Goal: Task Accomplishment & Management: Manage account settings

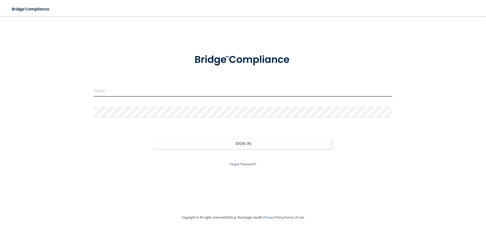
click at [171, 95] on input "email" at bounding box center [243, 90] width 298 height 11
type input "[EMAIL_ADDRESS][DOMAIN_NAME]"
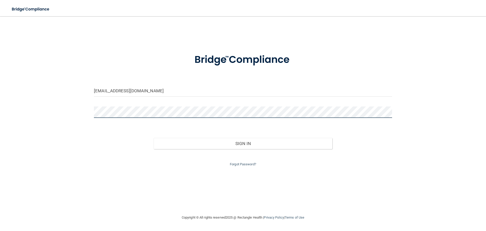
click at [154, 138] on button "Sign In" at bounding box center [243, 143] width 179 height 11
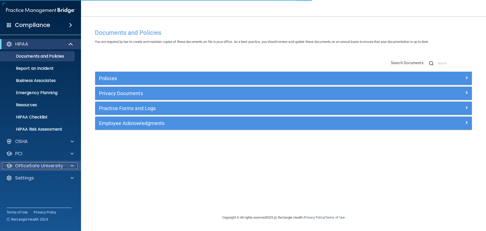
click at [63, 168] on div "OfficeSafe University" at bounding box center [33, 166] width 63 height 6
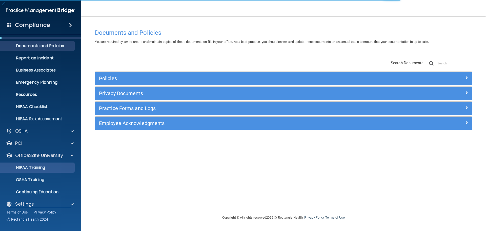
scroll to position [16, 0]
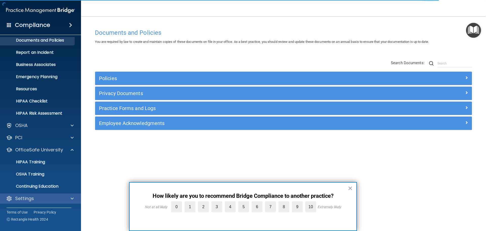
click at [65, 202] on div "Settings" at bounding box center [40, 198] width 81 height 10
click at [73, 199] on span at bounding box center [72, 198] width 3 height 6
click at [72, 198] on span at bounding box center [72, 198] width 3 height 6
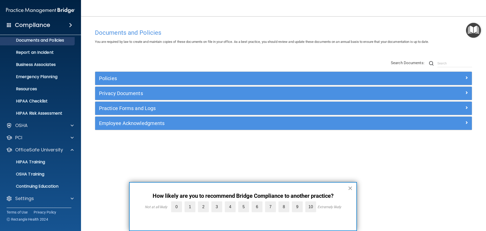
click at [350, 189] on button "×" at bounding box center [350, 188] width 5 height 8
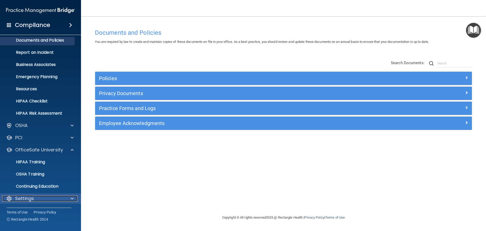
click at [30, 201] on p "Settings" at bounding box center [24, 198] width 19 height 6
click at [33, 195] on p "Settings" at bounding box center [24, 198] width 19 height 6
click at [37, 194] on div "Settings" at bounding box center [40, 198] width 81 height 10
click at [71, 198] on span at bounding box center [72, 198] width 3 height 6
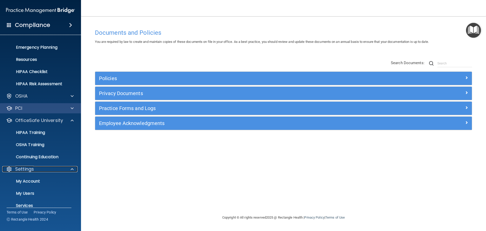
scroll to position [65, 0]
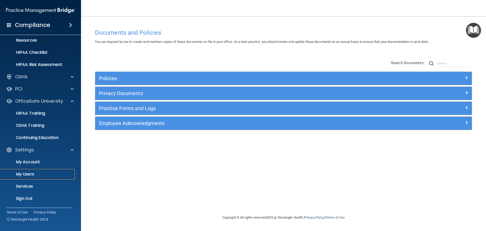
click at [25, 173] on p "My Users" at bounding box center [37, 173] width 69 height 5
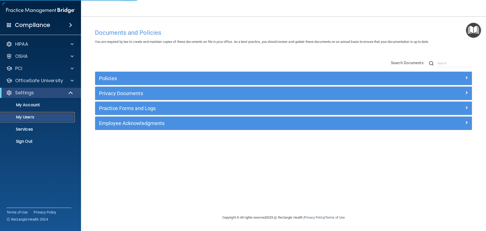
select select "20"
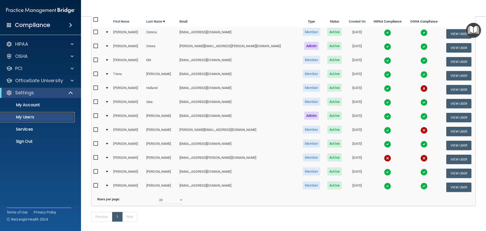
scroll to position [76, 0]
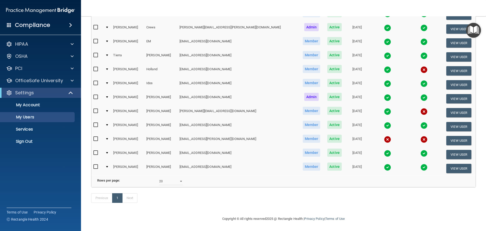
click at [421, 108] on img at bounding box center [424, 111] width 7 height 7
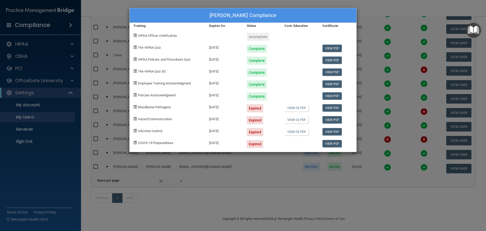
click at [388, 14] on div "[PERSON_NAME] Compliance Training Expires On Status Cont. Education Certificate…" at bounding box center [243, 115] width 486 height 231
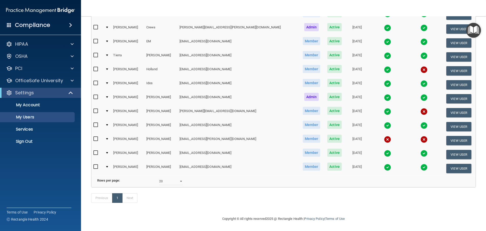
click at [95, 109] on input "checkbox" at bounding box center [96, 111] width 6 height 4
checkbox input "true"
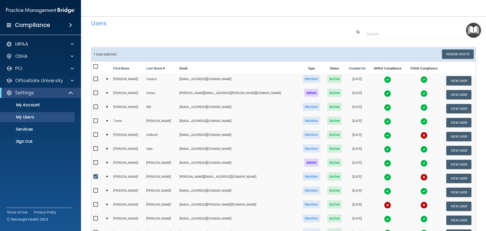
scroll to position [2, 0]
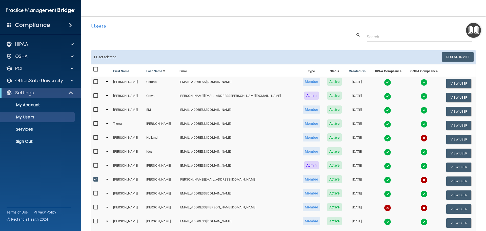
click at [95, 138] on input "checkbox" at bounding box center [96, 137] width 6 height 4
checkbox input "true"
click at [446, 138] on button "View User" at bounding box center [458, 138] width 25 height 9
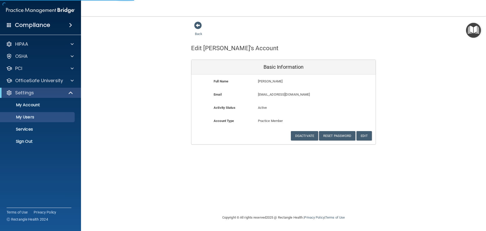
select select "20"
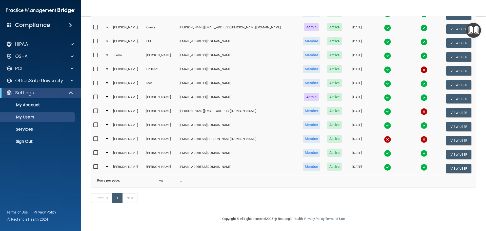
scroll to position [77, 0]
click at [95, 109] on input "checkbox" at bounding box center [96, 111] width 6 height 4
checkbox input "true"
click at [95, 67] on input "checkbox" at bounding box center [96, 69] width 6 height 4
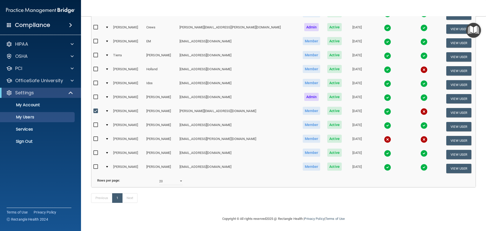
checkbox input "true"
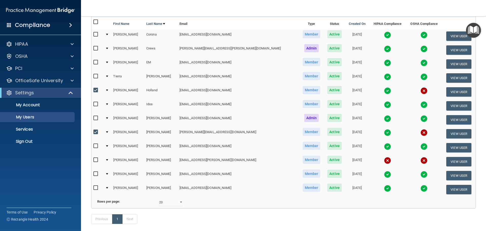
scroll to position [27, 0]
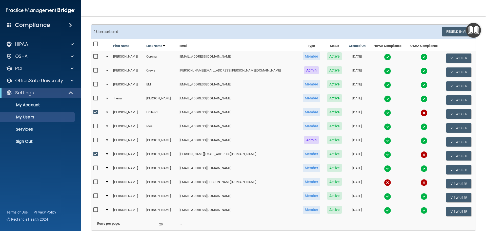
click at [96, 182] on input "checkbox" at bounding box center [96, 182] width 6 height 4
checkbox input "true"
click at [444, 32] on button "Resend Invite" at bounding box center [458, 31] width 32 height 9
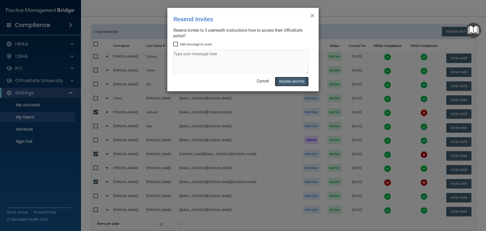
click at [289, 81] on button "Resend Invites" at bounding box center [292, 81] width 34 height 9
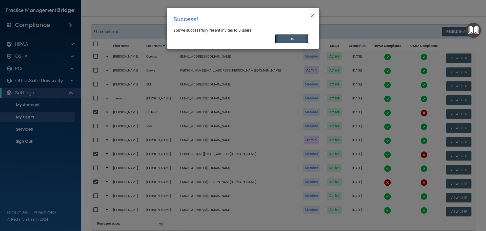
click at [286, 40] on button "OK" at bounding box center [292, 38] width 34 height 9
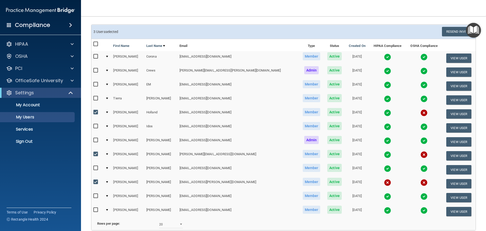
click at [384, 114] on img at bounding box center [387, 112] width 7 height 7
